Goal: Navigation & Orientation: Find specific page/section

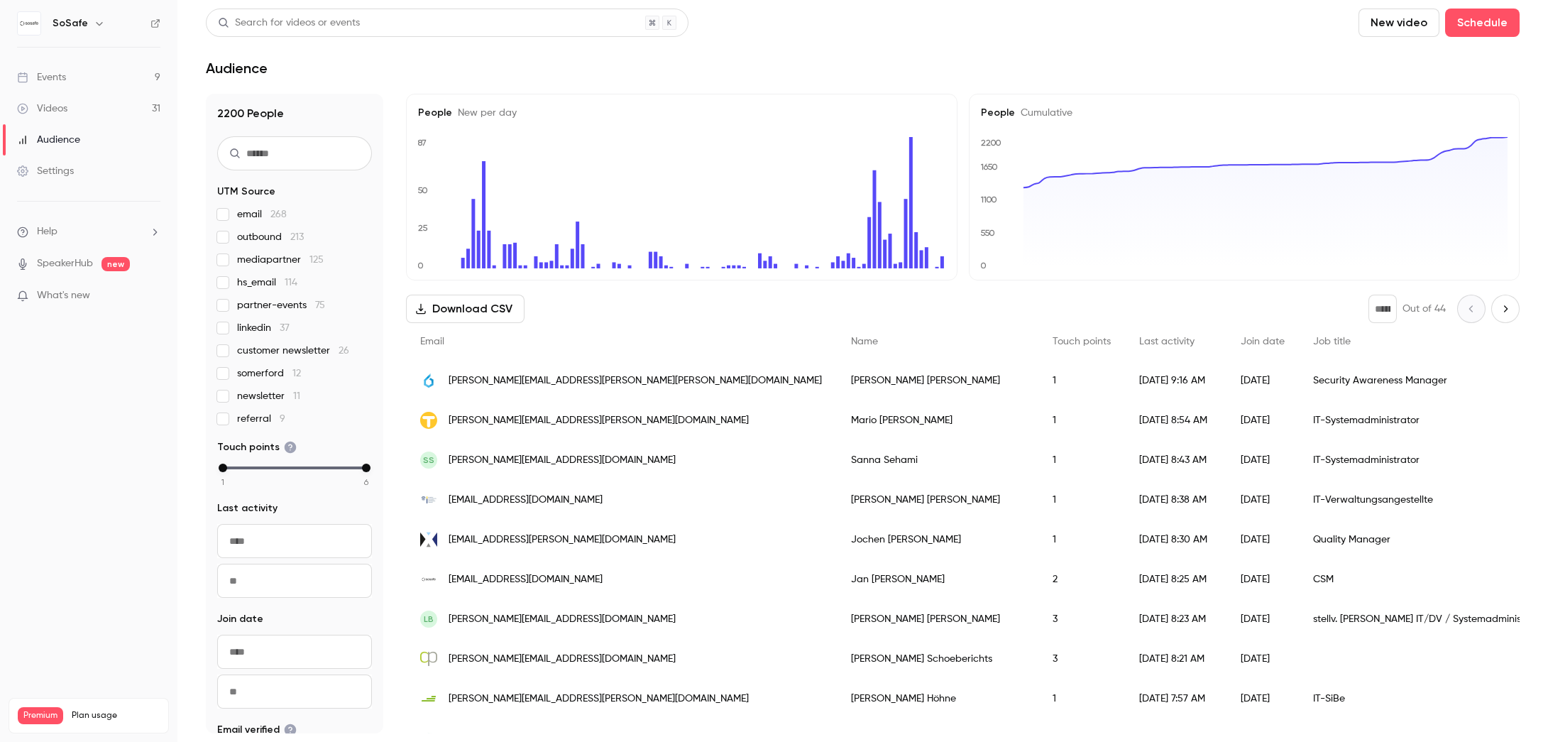
click at [67, 82] on link "Events 9" at bounding box center [88, 77] width 177 height 31
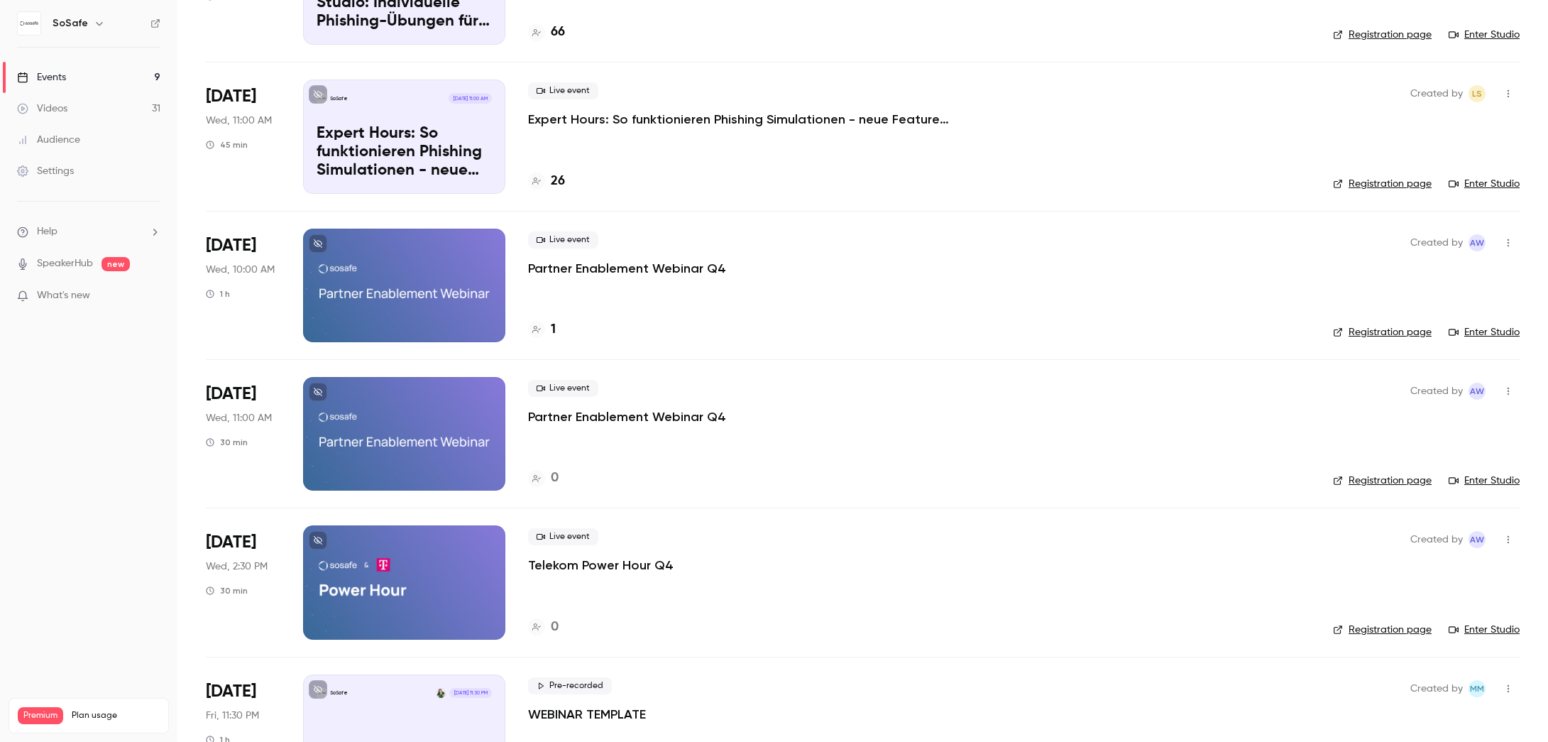
scroll to position [706, 0]
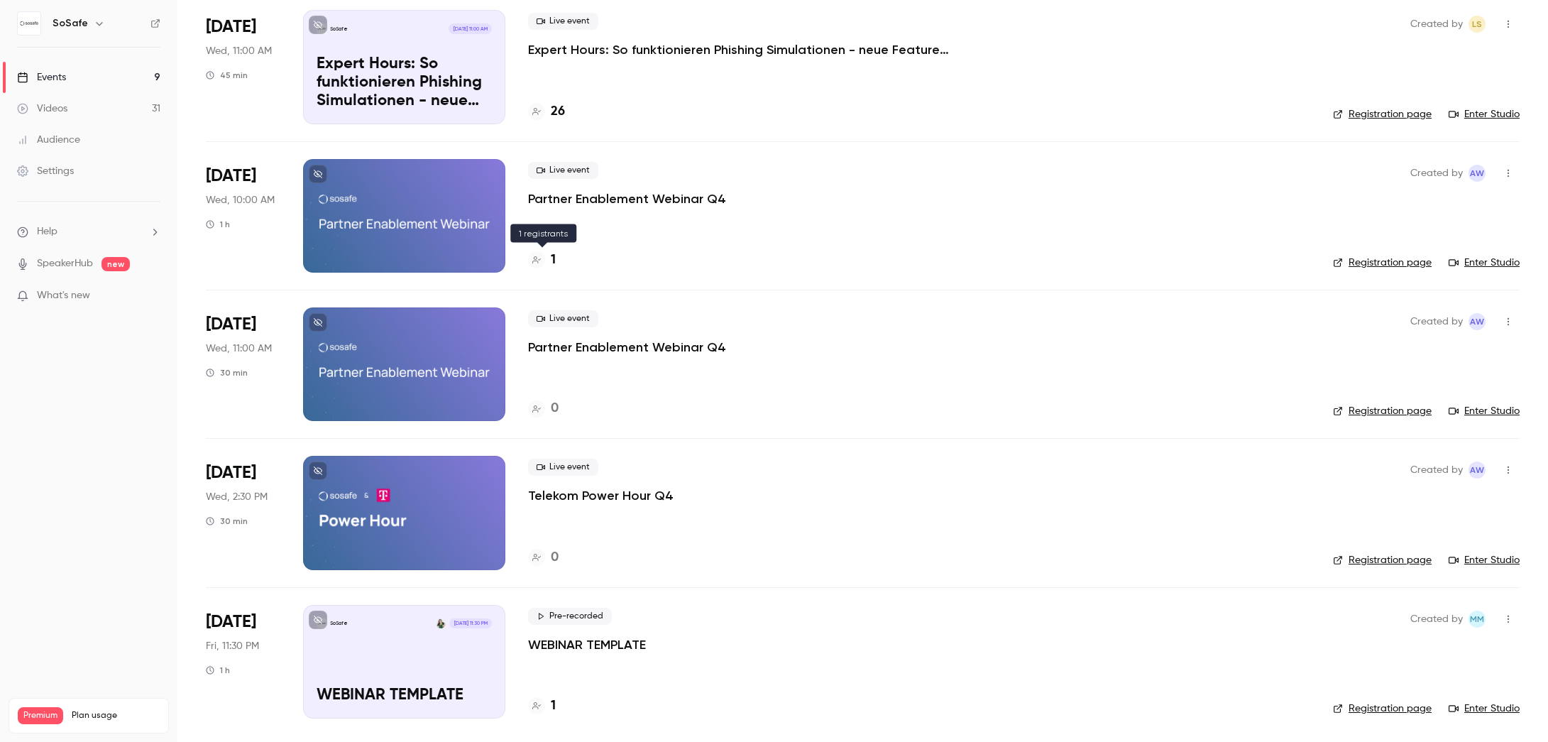
click at [547, 257] on div "1" at bounding box center [542, 260] width 28 height 19
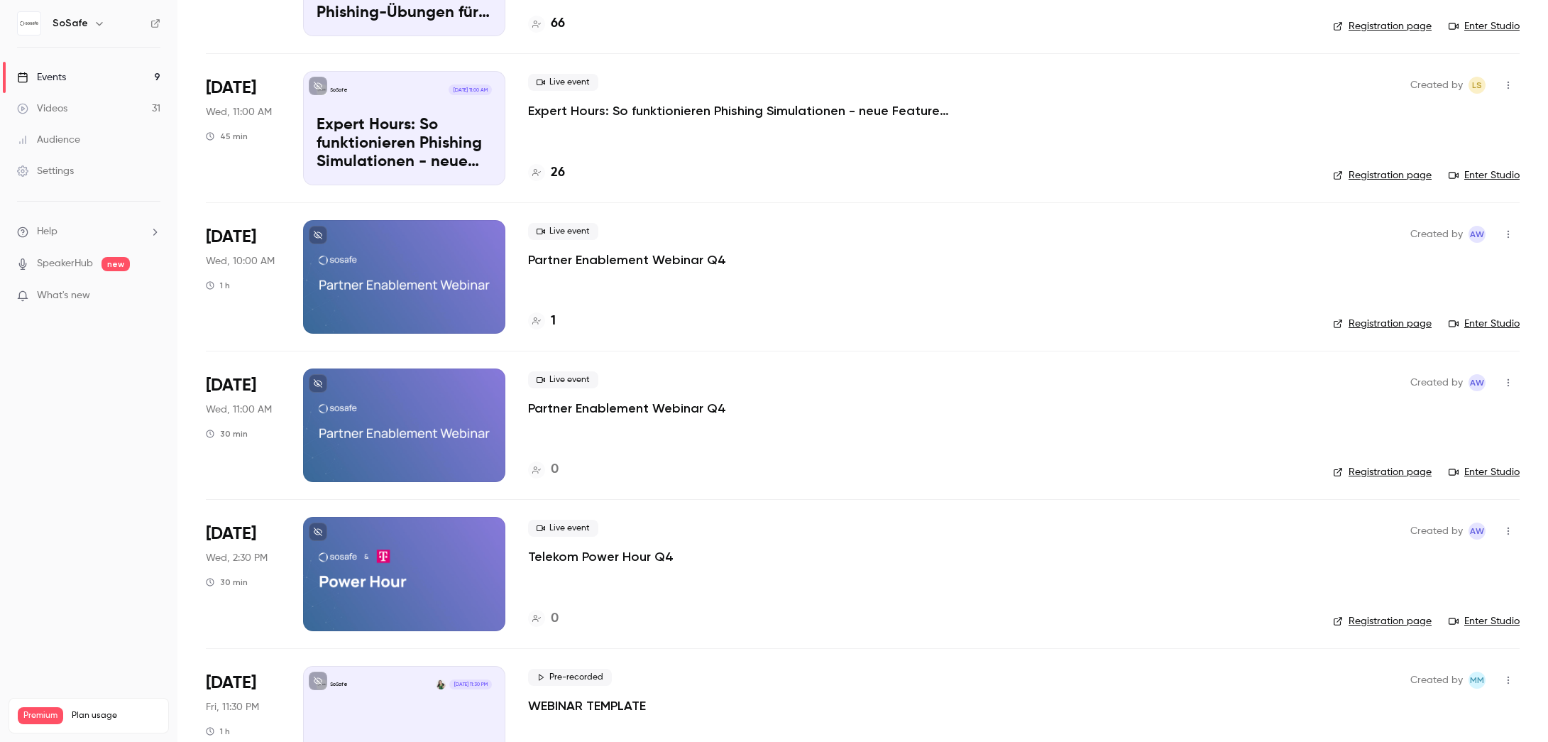
scroll to position [706, 0]
